Goal: Check status: Check status

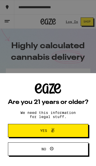
click at [52, 130] on icon at bounding box center [53, 130] width 6 height 6
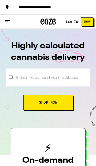
click at [70, 20] on link "Log In" at bounding box center [72, 21] width 12 height 3
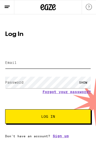
click at [54, 59] on input "Email" at bounding box center [48, 63] width 86 height 12
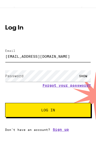
type input "[EMAIL_ADDRESS][DOMAIN_NAME]"
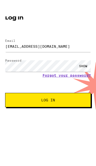
click at [81, 77] on div "SHOW" at bounding box center [83, 83] width 15 height 12
click at [50, 115] on span "Log In" at bounding box center [48, 117] width 14 height 4
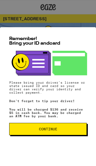
scroll to position [44, 0]
click at [90, 27] on div "Remember! Bring your ID and card Please bring your driver's license or state is…" at bounding box center [48, 96] width 96 height 139
click at [48, 90] on p "Please bring your driver's license or state issued ID and card so your driver c…" at bounding box center [48, 87] width 78 height 13
click at [43, 128] on span "Continue" at bounding box center [48, 129] width 19 height 4
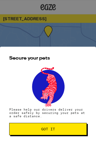
click at [26, 128] on span "Got it" at bounding box center [48, 129] width 69 height 4
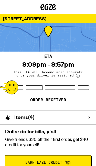
click at [69, 85] on div "ETA 8:09pm - 8:57pm This ETA will become more accurate once your driver is assi…" at bounding box center [48, 81] width 96 height 59
click at [65, 20] on div "[STREET_ADDRESS]" at bounding box center [48, 18] width 96 height 8
click at [73, 47] on div at bounding box center [48, 37] width 96 height 29
click at [72, 70] on span "This ETA will become more accurate once your driver is assigned" at bounding box center [48, 73] width 77 height 7
click at [48, 163] on span "Earn Eaze Credit" at bounding box center [43, 163] width 37 height 4
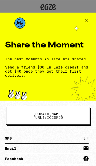
click at [82, 26] on div "Share the Moment The best moments in life are shared. Send a friend $30 in Eaze…" at bounding box center [48, 57] width 96 height 88
click at [88, 21] on icon at bounding box center [86, 20] width 3 height 3
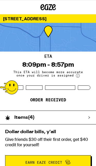
click at [70, 41] on div at bounding box center [48, 37] width 96 height 29
click at [78, 39] on div at bounding box center [48, 37] width 96 height 29
click at [36, 120] on div "Items ( 4 )" at bounding box center [20, 117] width 40 height 13
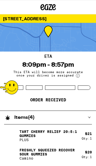
click at [51, 6] on icon at bounding box center [48, 7] width 8 height 6
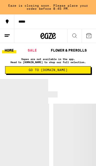
click at [8, 35] on icon at bounding box center [7, 36] width 6 height 6
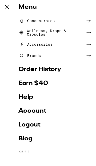
scroll to position [57, 0]
click at [60, 69] on link "Order History" at bounding box center [55, 70] width 73 height 6
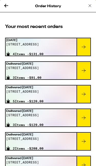
click at [66, 54] on div "[DATE][STREET_ADDRESS] 4 Items - $131.00" at bounding box center [41, 46] width 71 height 17
click at [83, 43] on div at bounding box center [84, 46] width 14 height 17
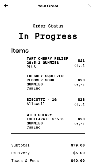
scroll to position [1875, 0]
click at [93, 6] on icon at bounding box center [90, 6] width 6 height 6
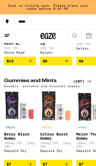
scroll to position [950, 0]
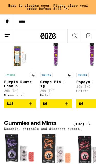
click at [9, 37] on icon at bounding box center [7, 36] width 6 height 6
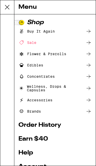
click at [38, 125] on link "Order History" at bounding box center [55, 125] width 73 height 6
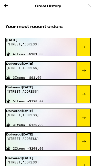
click at [84, 49] on icon at bounding box center [84, 47] width 6 height 6
